Goal: Information Seeking & Learning: Learn about a topic

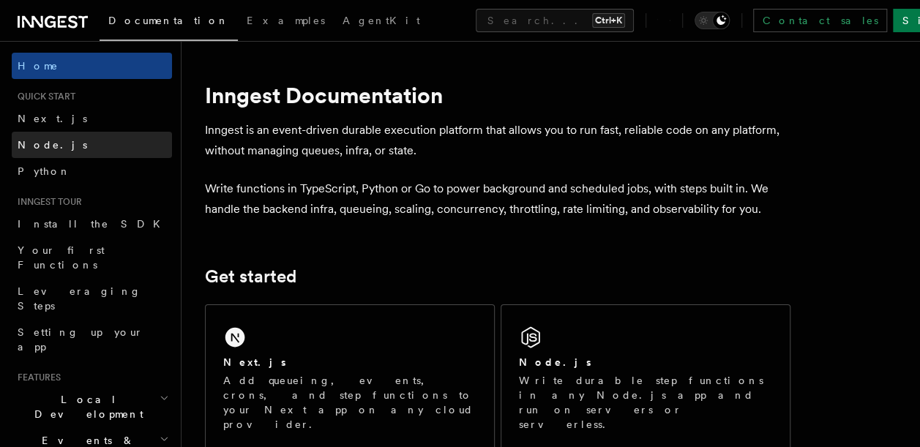
click at [59, 154] on link "Node.js" at bounding box center [92, 145] width 160 height 26
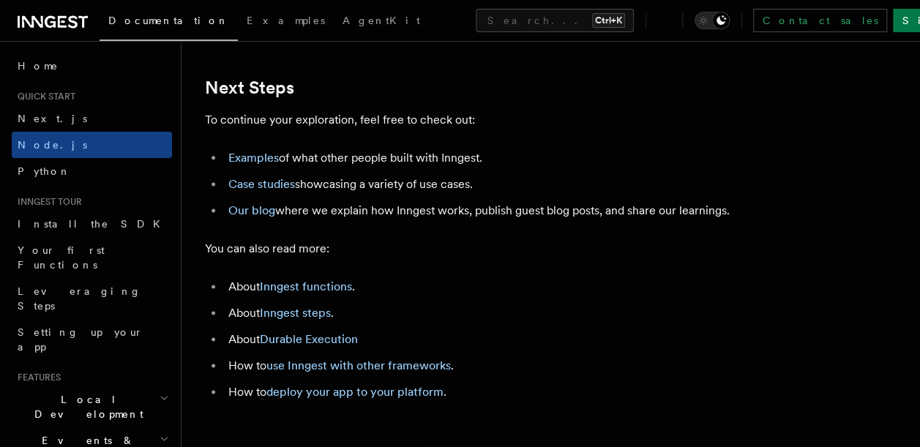
scroll to position [9129, 0]
click at [260, 164] on link "Examples" at bounding box center [253, 157] width 50 height 14
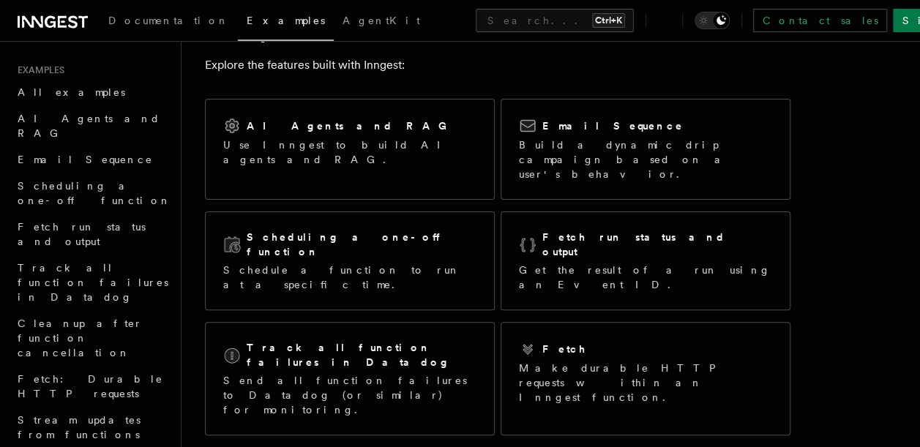
scroll to position [64, 0]
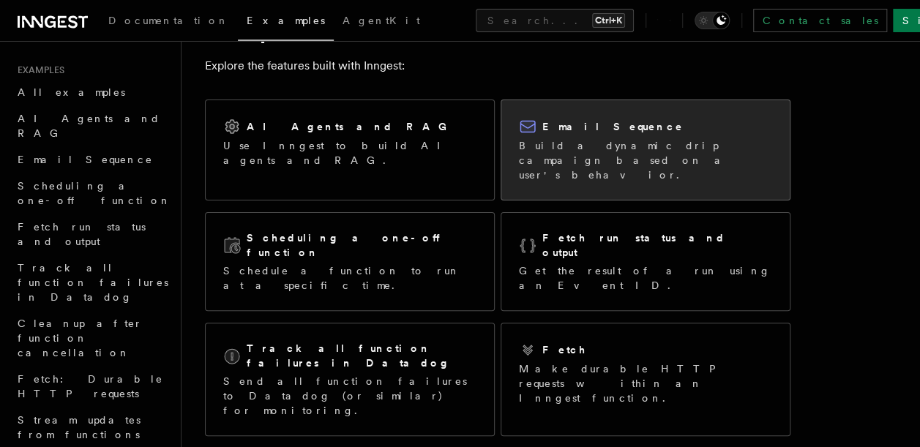
click at [583, 144] on p "Build a dynamic drip campaign based on a user's behavior." at bounding box center [645, 160] width 253 height 44
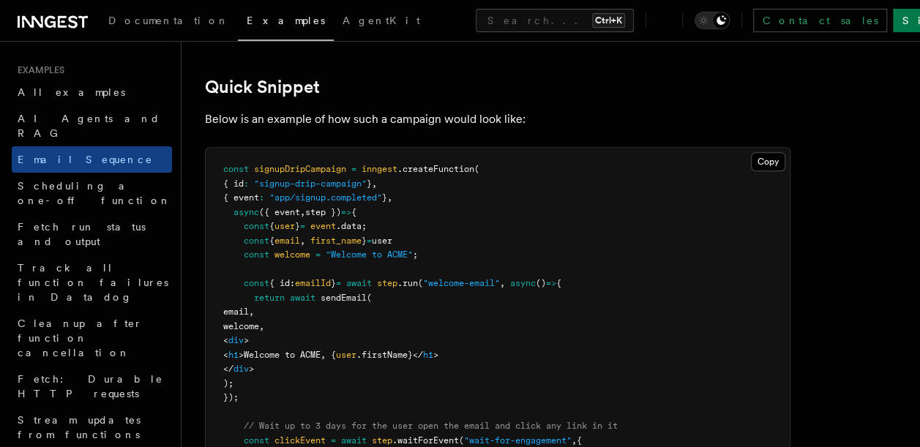
scroll to position [358, 0]
